Goal: Task Accomplishment & Management: Manage account settings

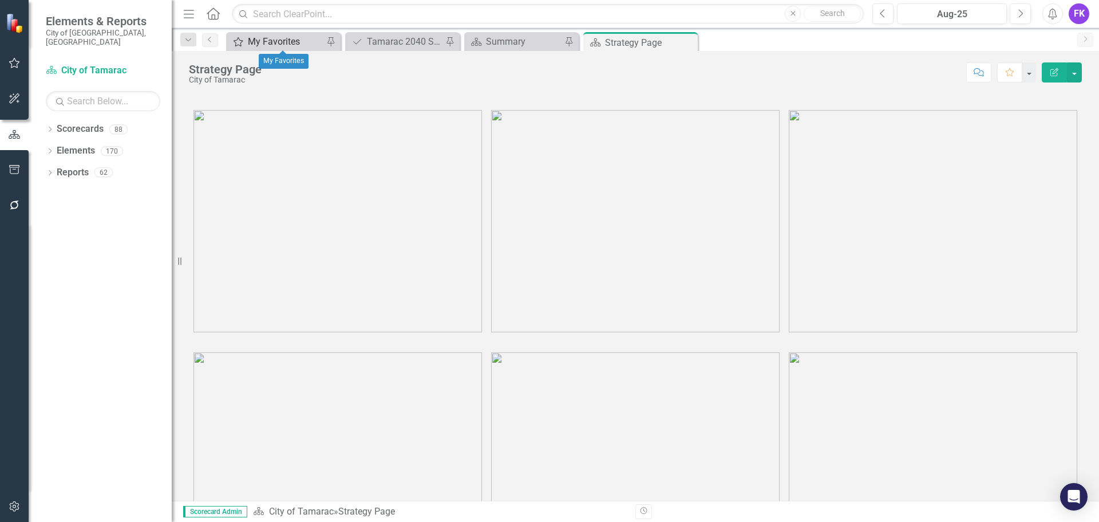
click at [280, 42] on div "My Favorites" at bounding box center [286, 41] width 76 height 14
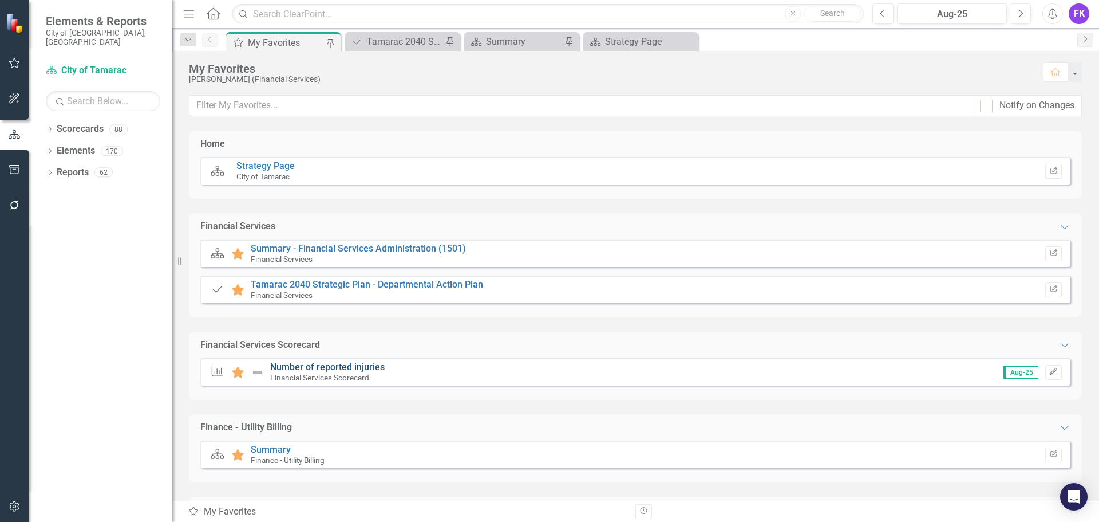
click at [318, 368] on link "Number of reported injuries" at bounding box center [327, 366] width 115 height 11
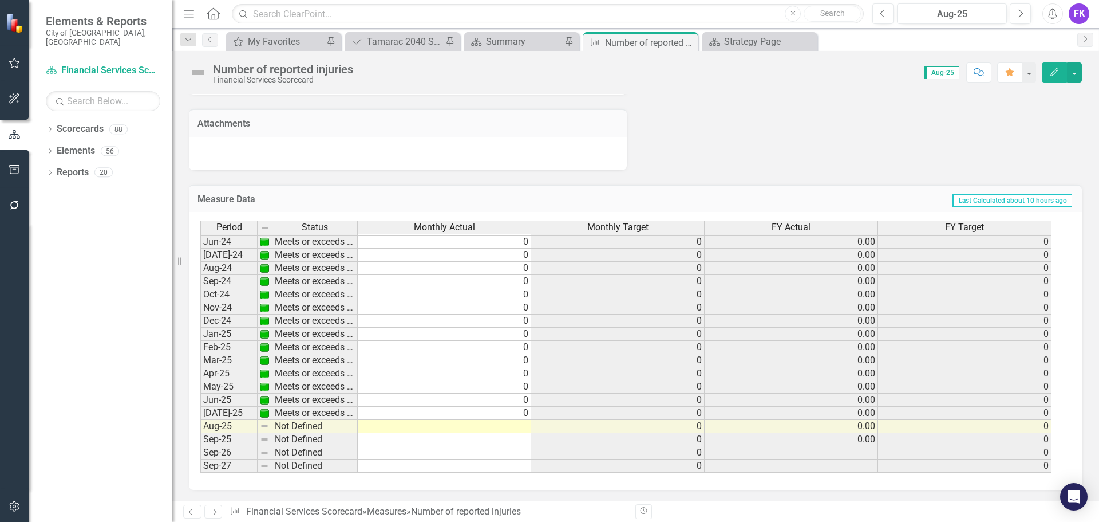
scroll to position [843, 0]
click at [506, 424] on td at bounding box center [445, 425] width 174 height 13
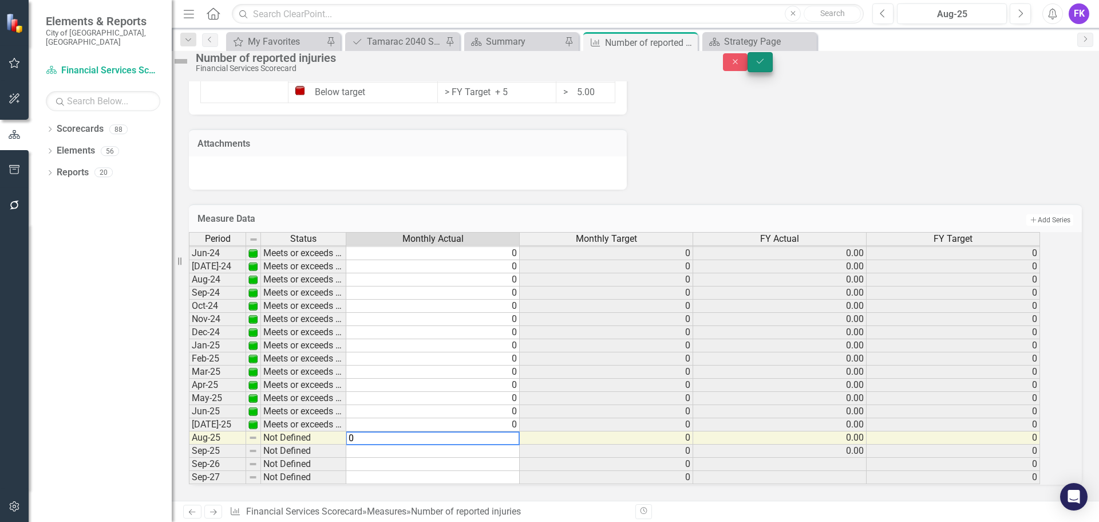
type textarea "0"
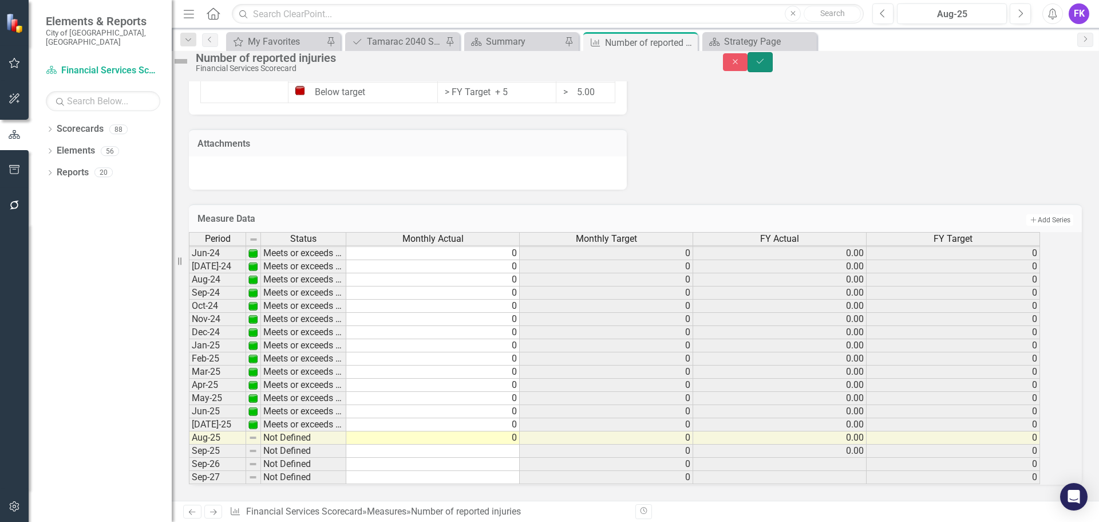
click at [766, 65] on icon "Save" at bounding box center [760, 61] width 10 height 8
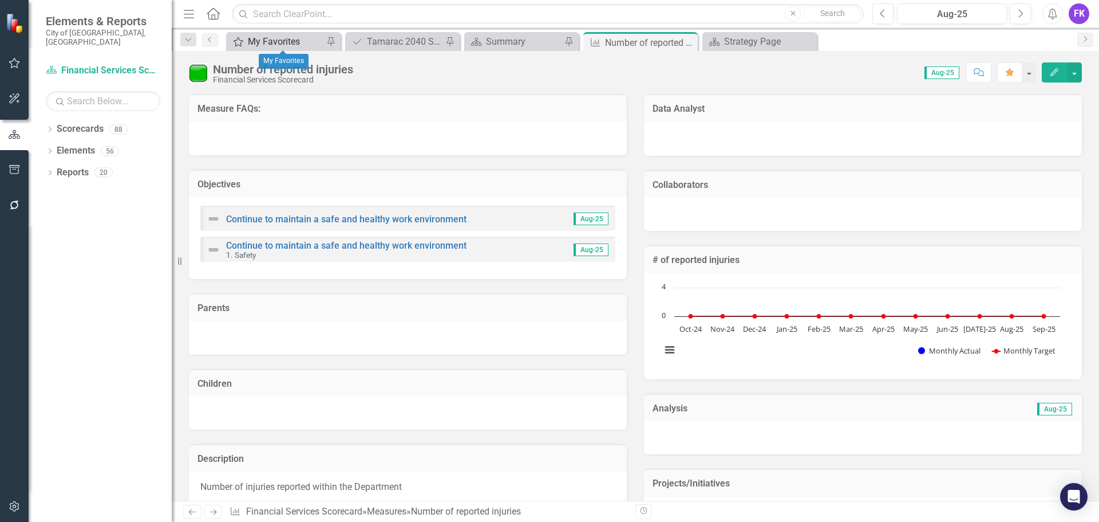
click at [281, 35] on div "My Favorites" at bounding box center [286, 41] width 76 height 14
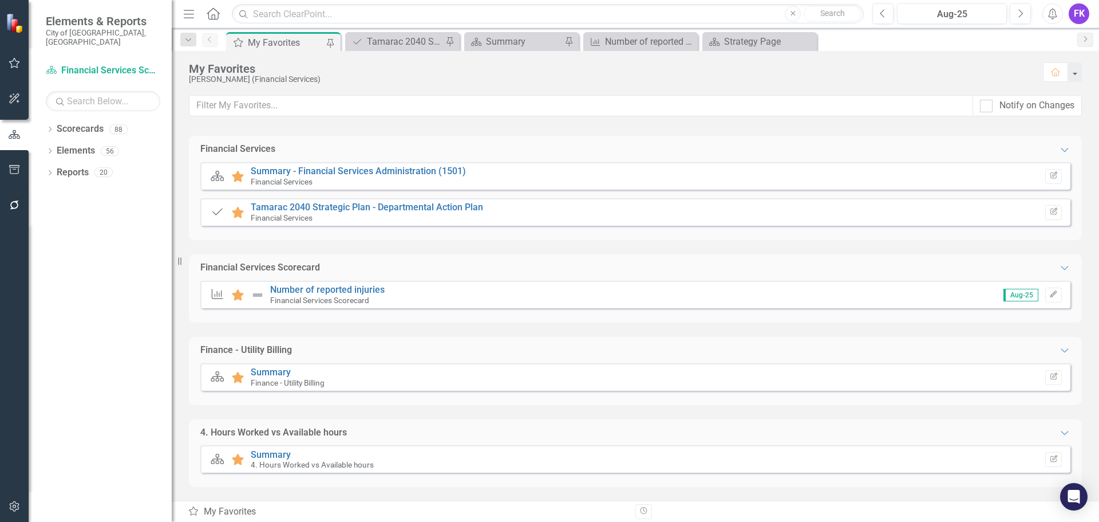
scroll to position [78, 0]
click at [269, 452] on link "Summary" at bounding box center [271, 453] width 40 height 11
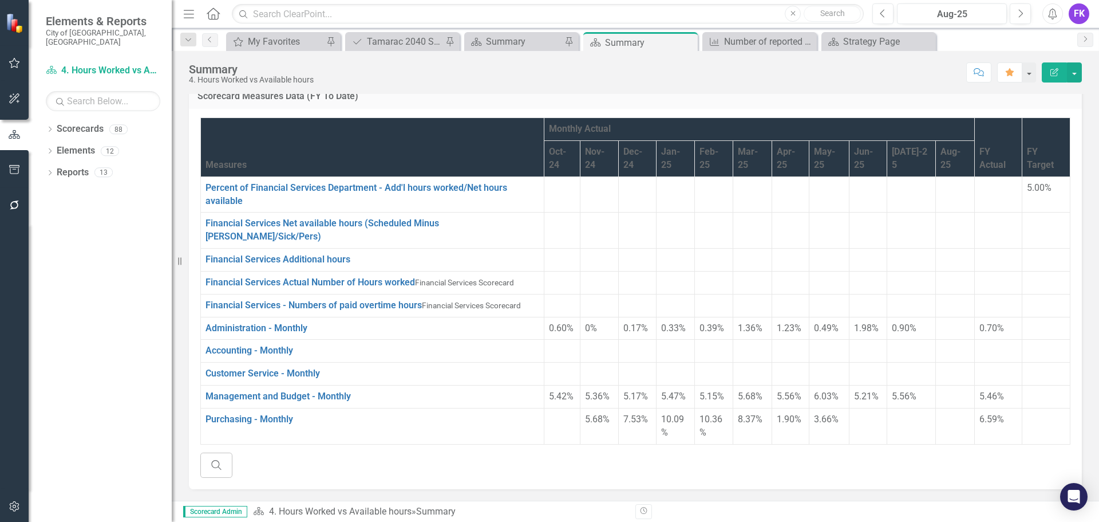
scroll to position [148, 0]
click at [222, 348] on link "Accounting - Monthly" at bounding box center [250, 350] width 88 height 11
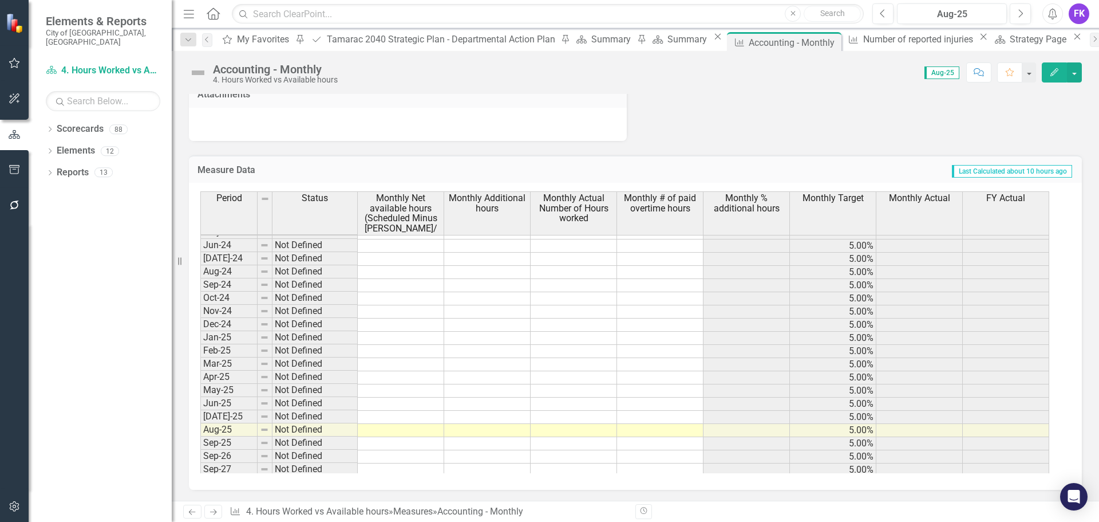
scroll to position [421, 0]
click at [415, 428] on td at bounding box center [401, 427] width 86 height 13
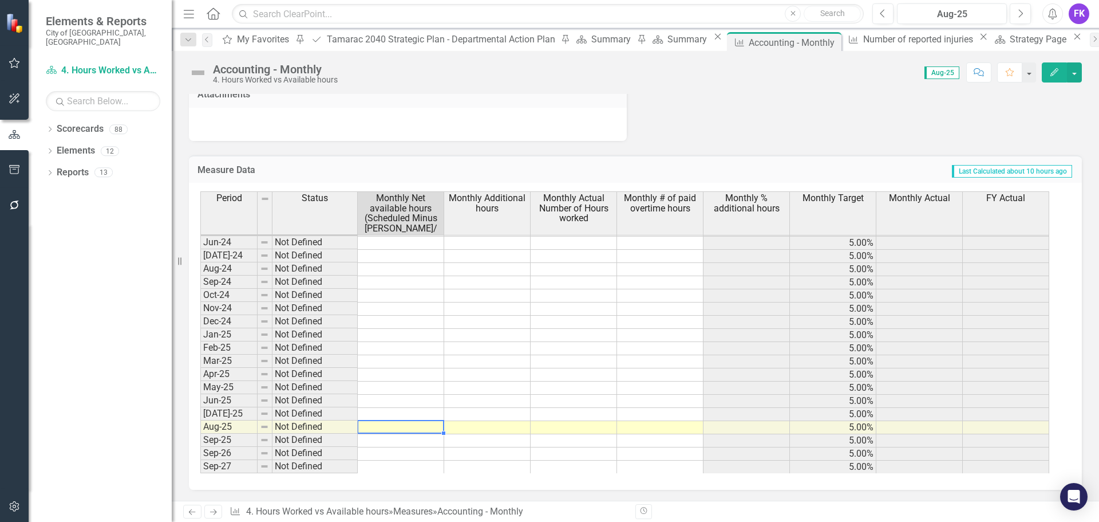
click at [415, 428] on td at bounding box center [401, 427] width 86 height 13
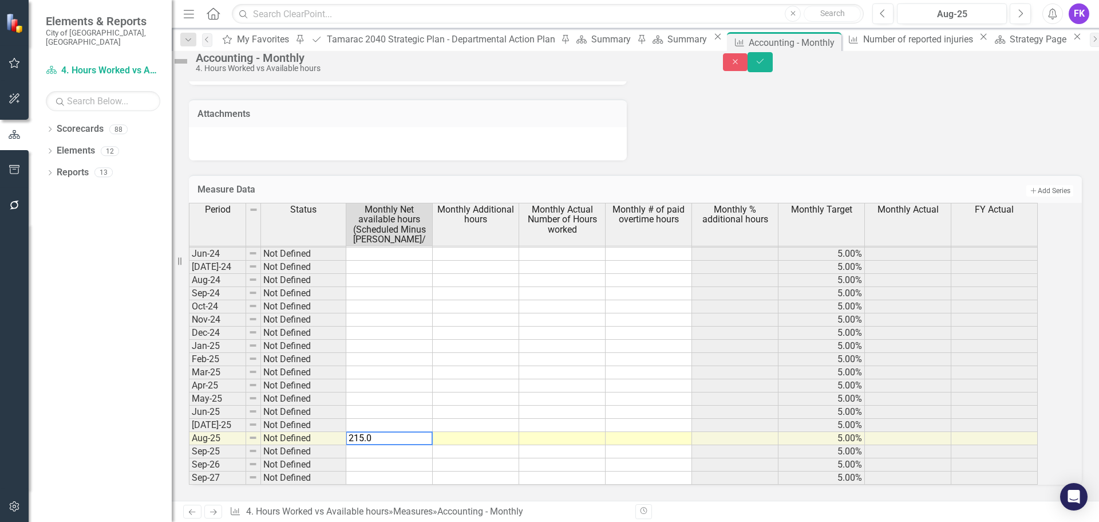
type textarea "215.00"
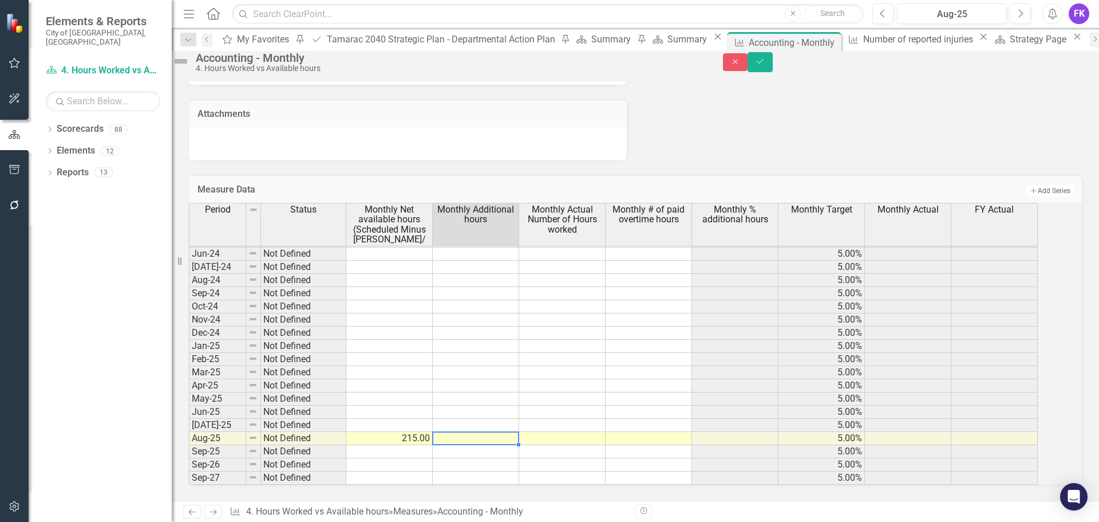
click at [478, 432] on td at bounding box center [476, 438] width 86 height 13
type textarea ".25"
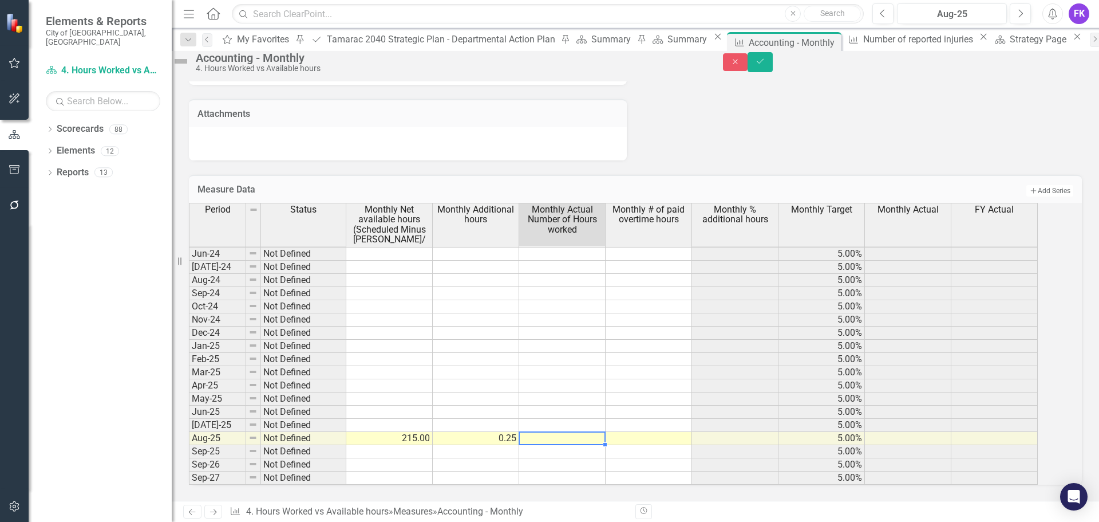
click at [570, 432] on td at bounding box center [562, 438] width 86 height 13
click at [571, 432] on td at bounding box center [562, 438] width 86 height 13
type textarea "199.25"
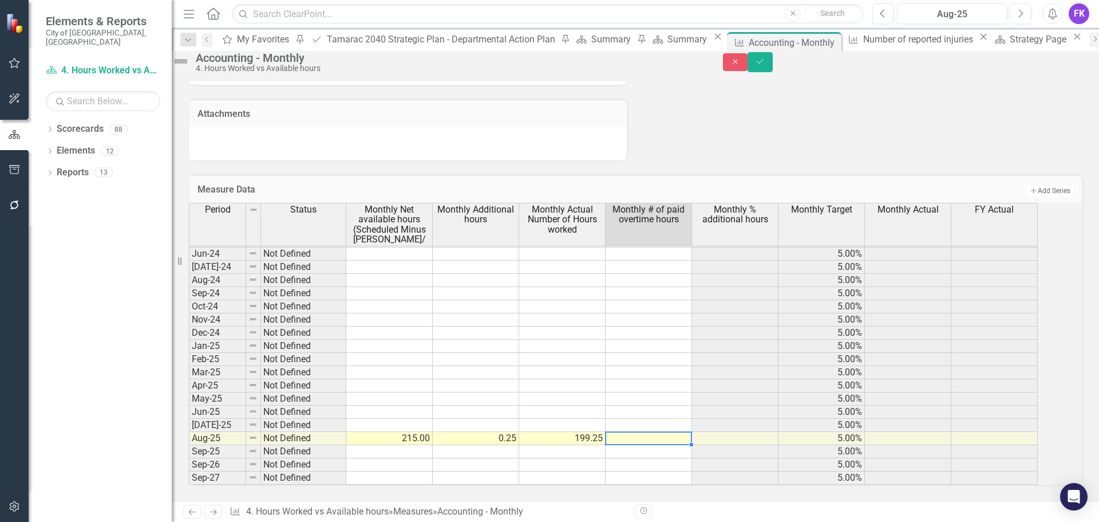
click at [671, 432] on td at bounding box center [649, 438] width 86 height 13
click at [640, 432] on td at bounding box center [649, 438] width 86 height 13
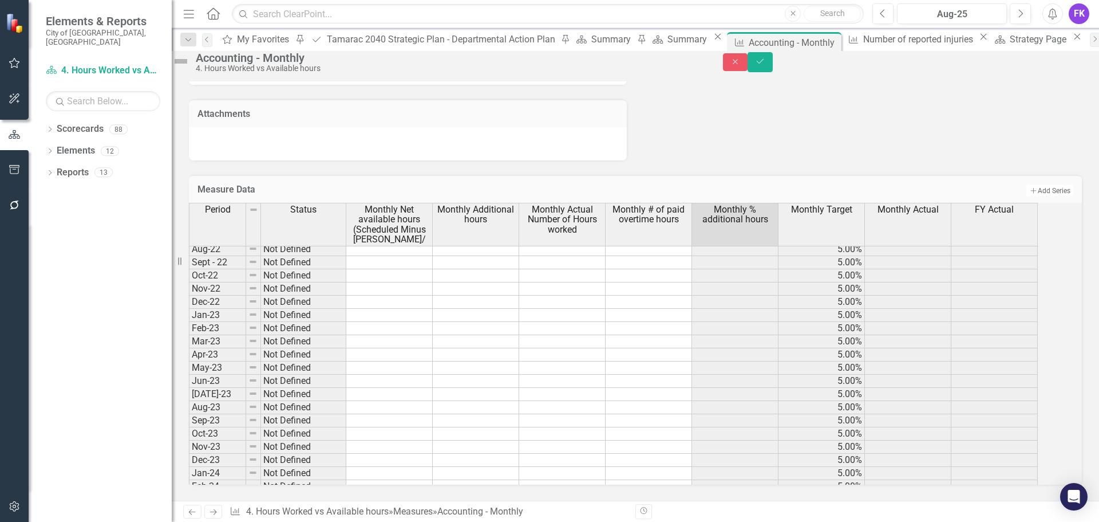
scroll to position [135, 0]
type textarea "0.25"
click at [766, 65] on icon "Save" at bounding box center [760, 61] width 10 height 8
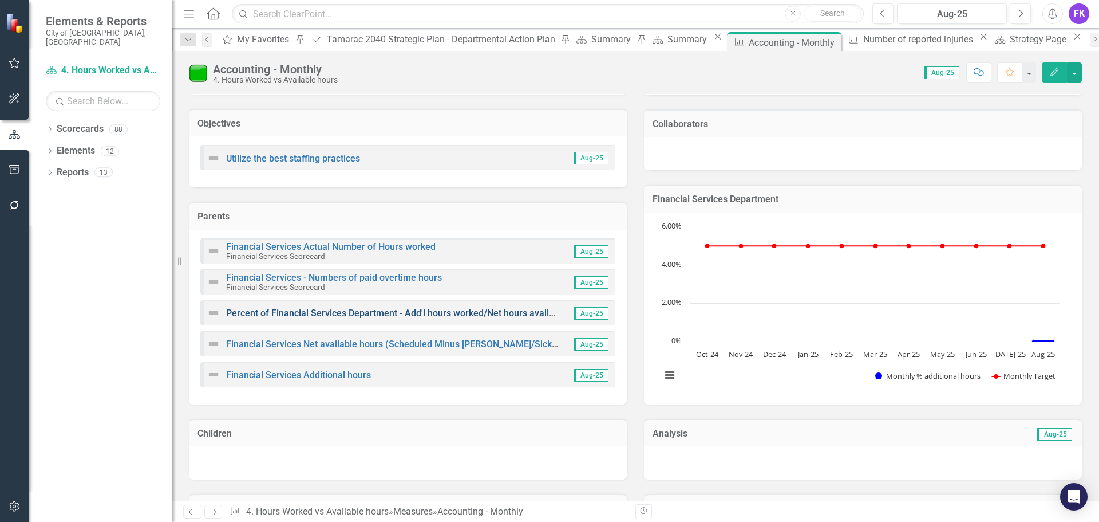
scroll to position [0, 0]
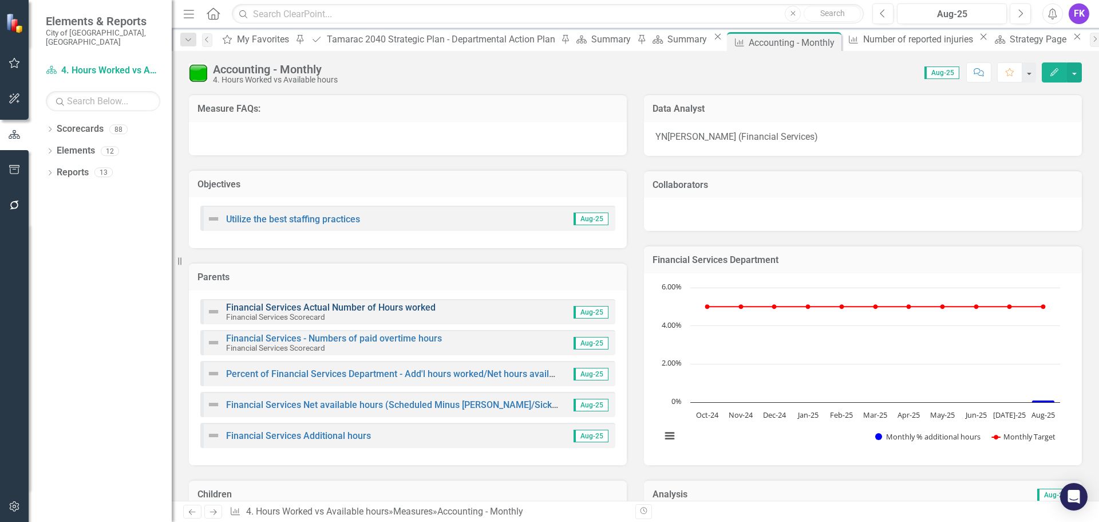
click at [350, 307] on link "Financial Services Actual Number of Hours worked" at bounding box center [331, 307] width 210 height 11
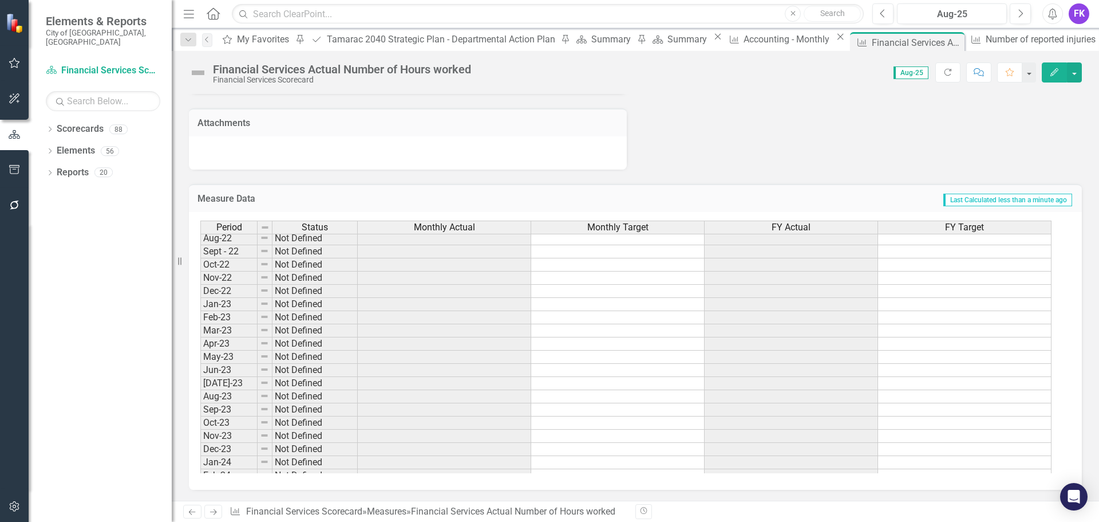
scroll to position [94, 0]
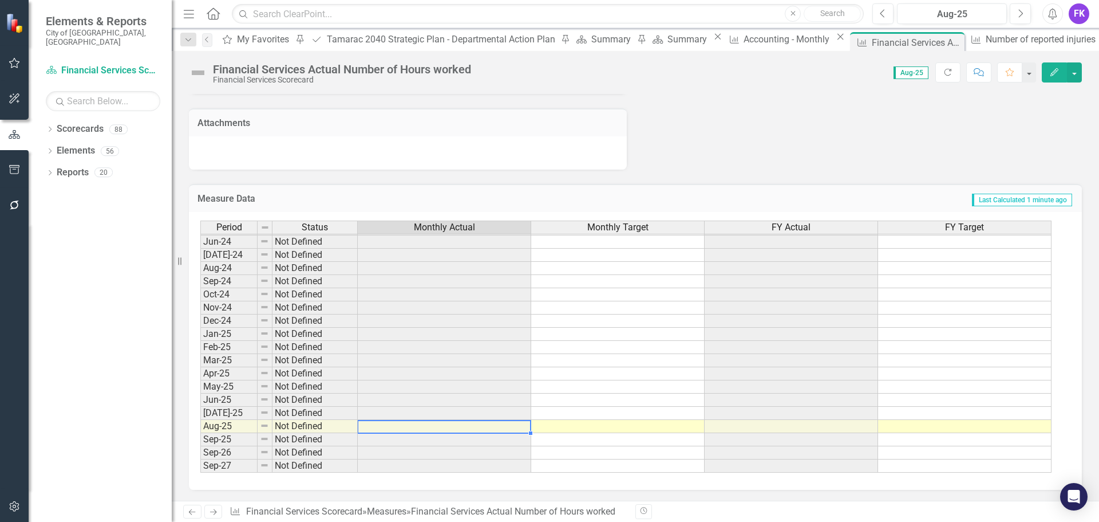
click at [462, 431] on tbody "May-23 Not Defined Jun-23 Not Defined [DATE]-23 Not Defined Aug-23 Not Defined …" at bounding box center [625, 268] width 851 height 409
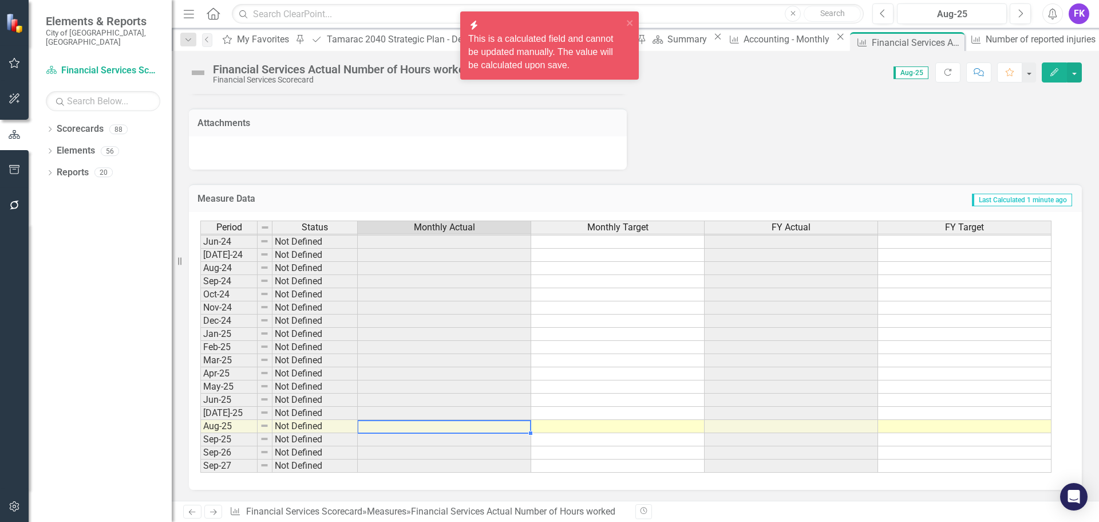
click at [585, 428] on td at bounding box center [618, 426] width 174 height 13
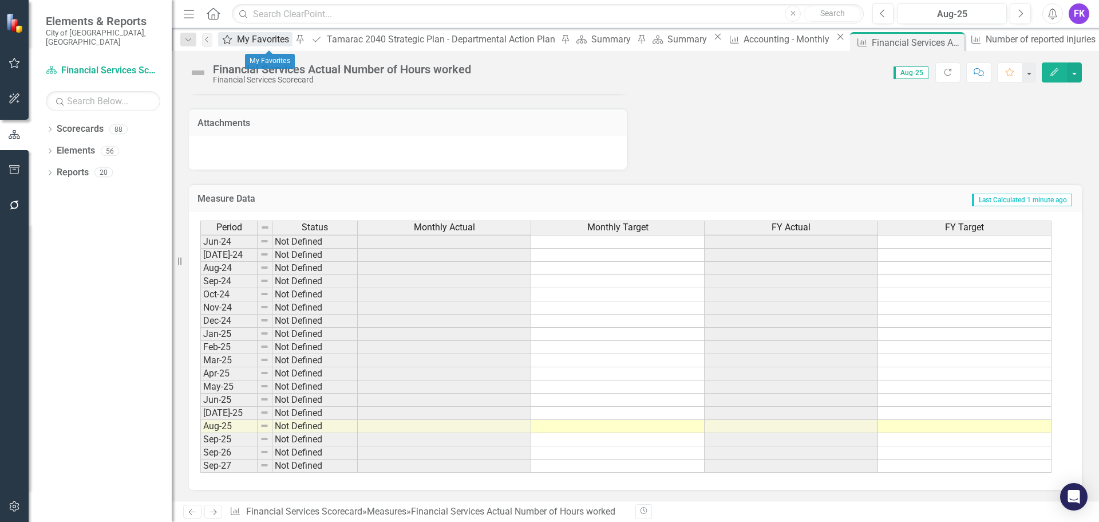
click at [277, 40] on div "My Favorites" at bounding box center [265, 39] width 56 height 14
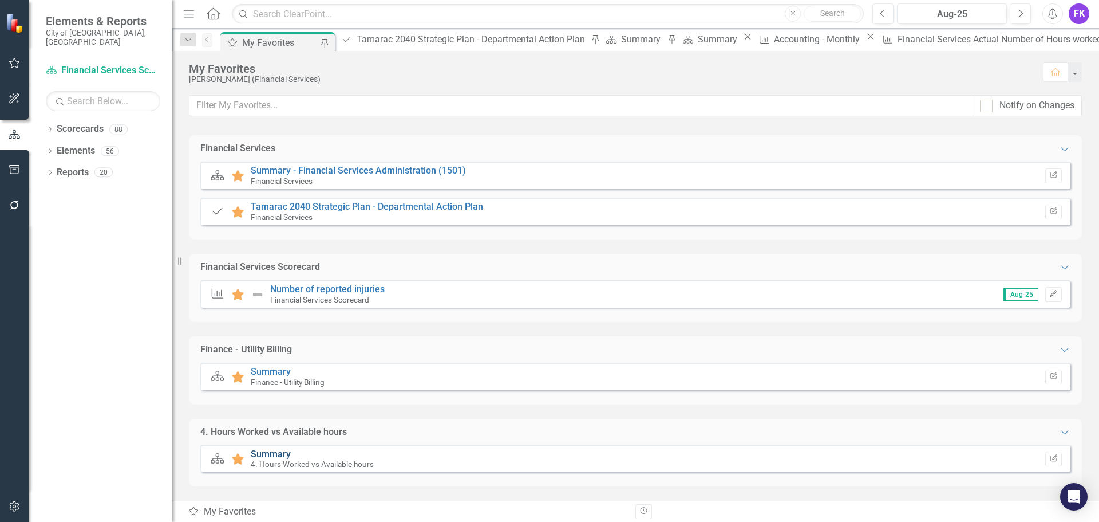
click at [266, 450] on link "Summary" at bounding box center [271, 453] width 40 height 11
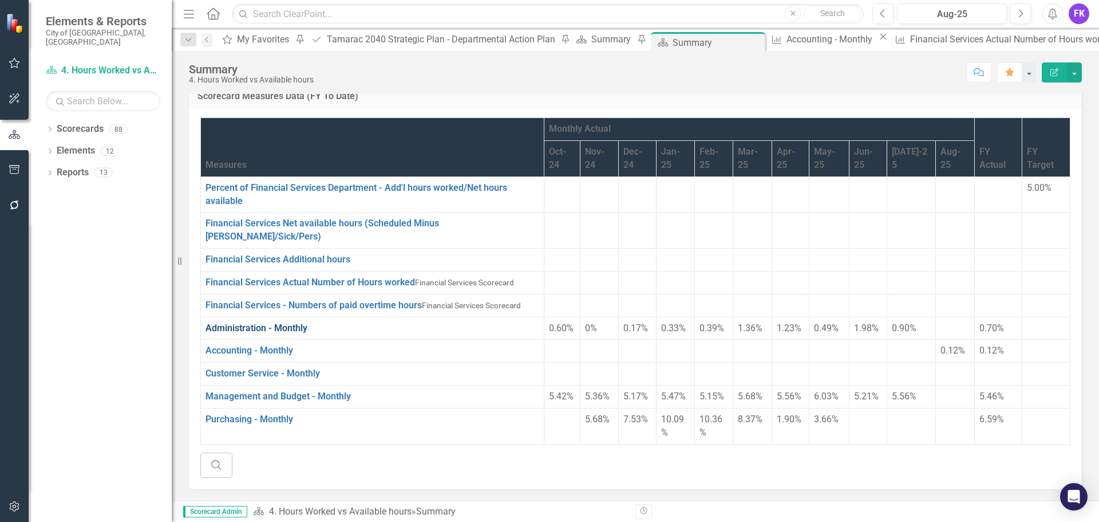
click at [227, 333] on link "Administration - Monthly" at bounding box center [257, 327] width 102 height 11
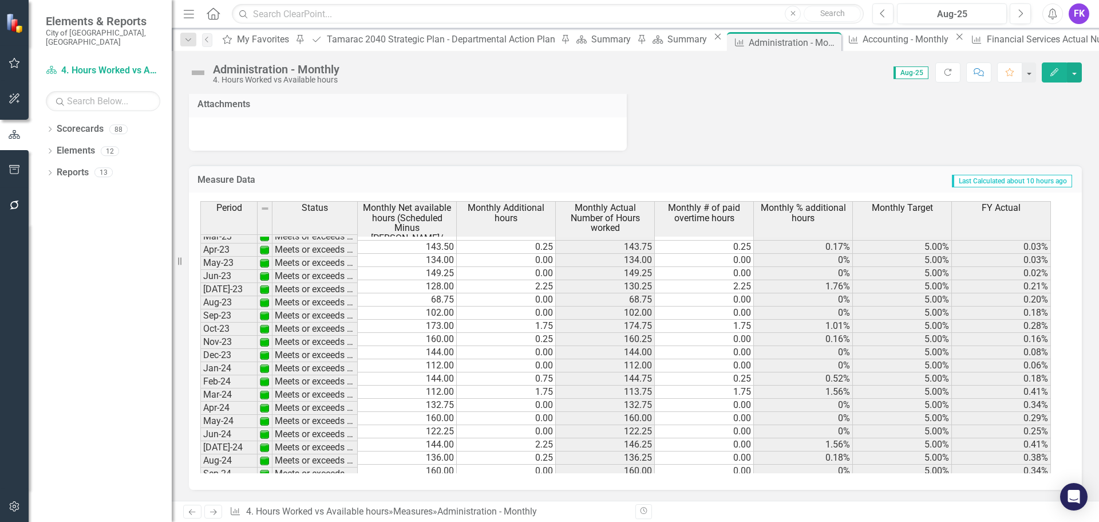
scroll to position [421, 0]
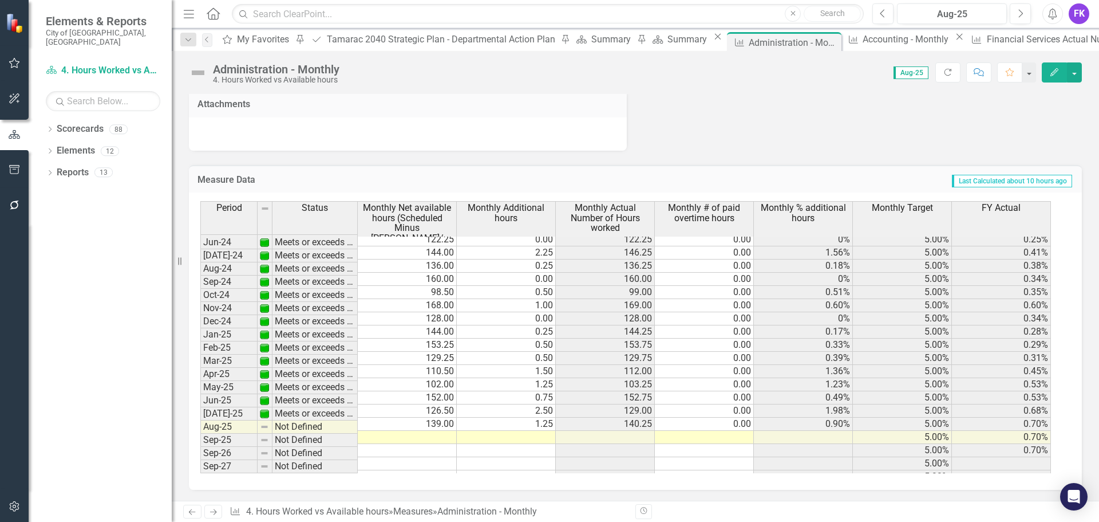
click at [433, 427] on tbody "Feb-23 Meets or exceeds target 108.25 0.00 108.25 0.00 0% 5.00% 0% Mar-23 Meets…" at bounding box center [625, 259] width 851 height 448
click at [373, 431] on td at bounding box center [407, 437] width 99 height 13
click at [411, 431] on td at bounding box center [407, 437] width 99 height 13
click at [410, 431] on td at bounding box center [407, 437] width 99 height 13
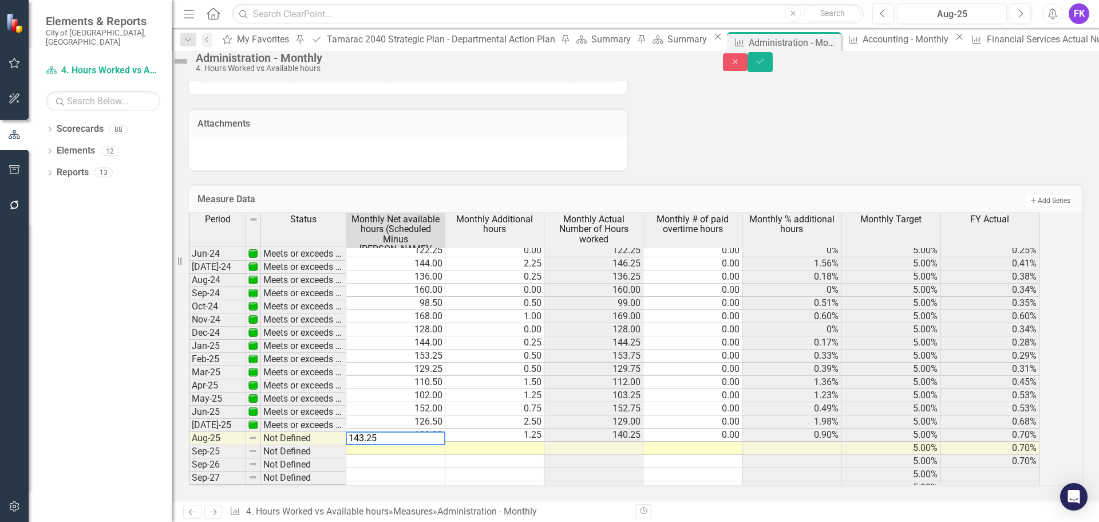
click at [503, 428] on td "1.25" at bounding box center [494, 434] width 99 height 13
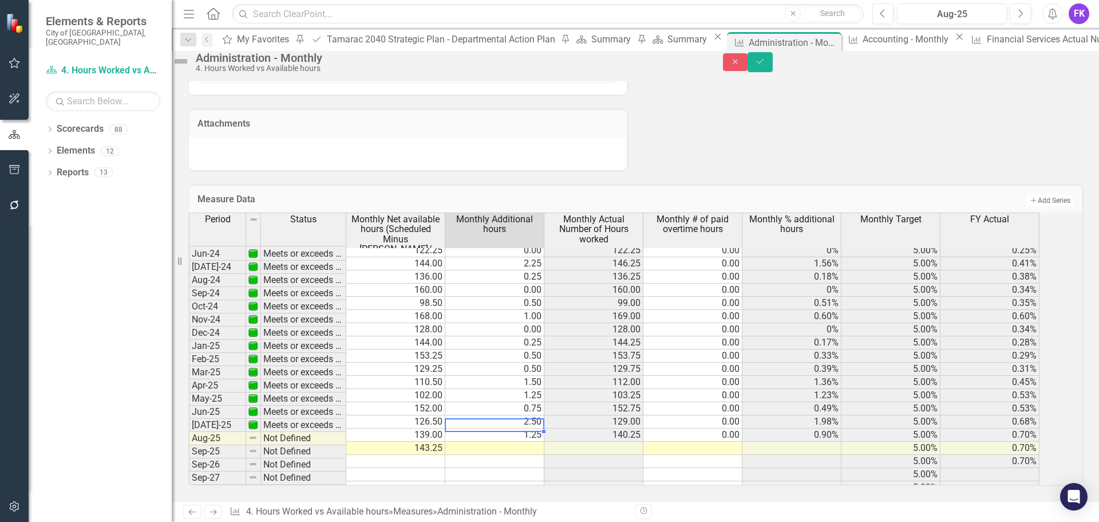
click at [189, 433] on div "Period Status Monthly Net available hours (Scheduled Minus [PERSON_NAME]/ Month…" at bounding box center [189, 268] width 0 height 452
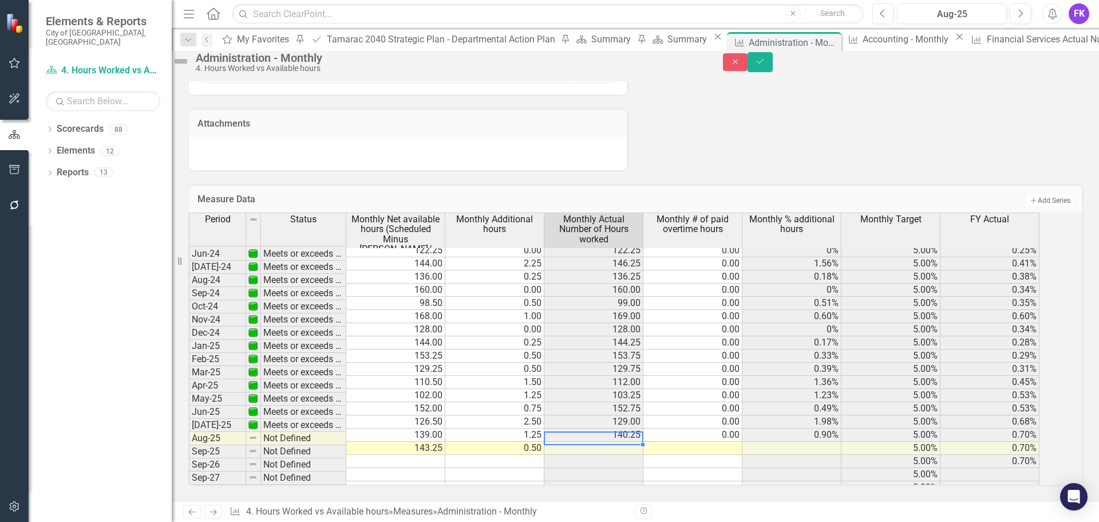
click at [628, 441] on td at bounding box center [594, 447] width 99 height 13
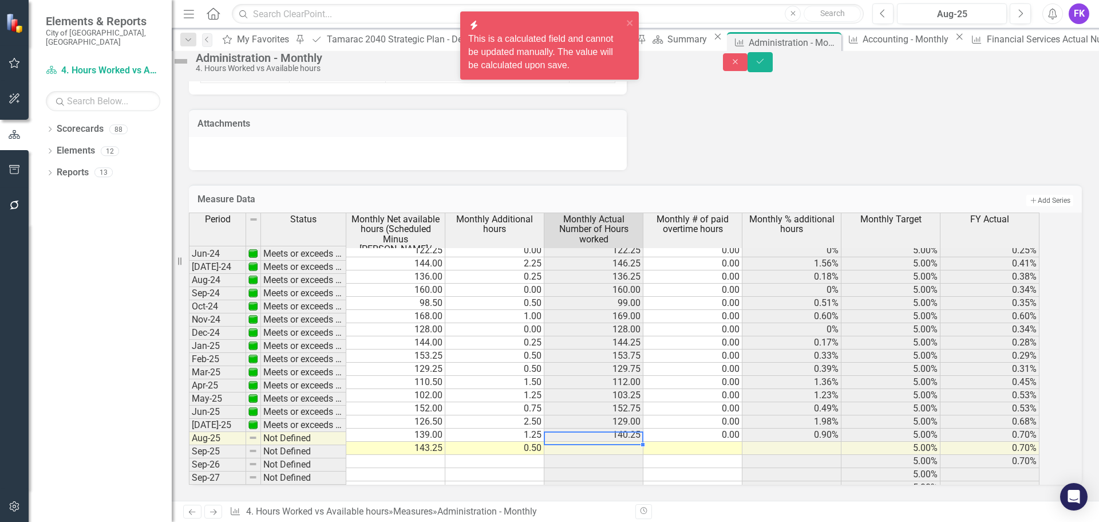
click at [628, 441] on td at bounding box center [594, 447] width 99 height 13
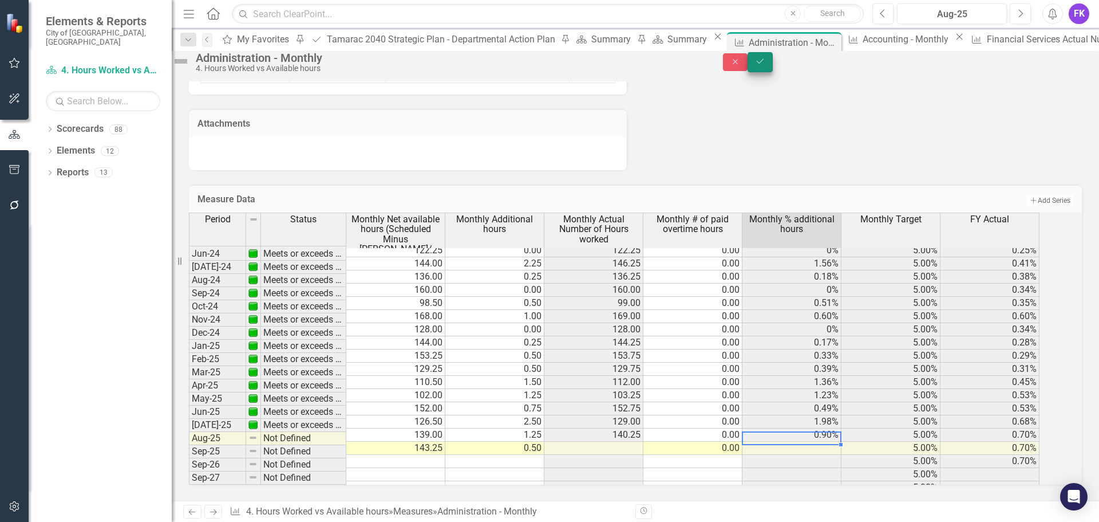
type textarea "0.00"
click at [766, 65] on icon "Save" at bounding box center [760, 61] width 10 height 8
